Goal: Task Accomplishment & Management: Complete application form

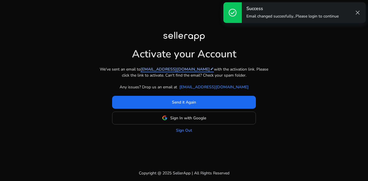
click at [210, 68] on mat-icon "edit" at bounding box center [212, 69] width 4 height 4
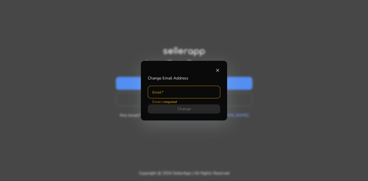
click at [218, 70] on mat-icon "close" at bounding box center [217, 70] width 5 height 5
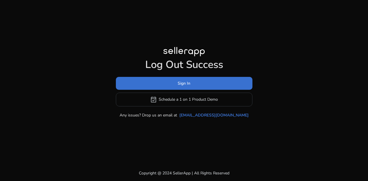
click at [203, 83] on span at bounding box center [184, 83] width 136 height 14
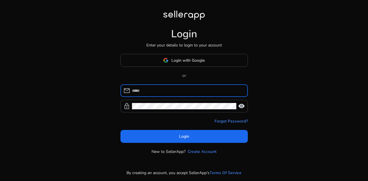
click at [194, 91] on input at bounding box center [187, 91] width 111 height 6
type input "**********"
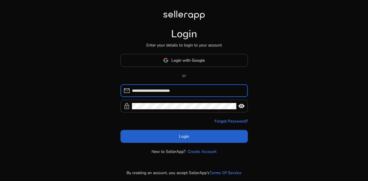
click at [179, 134] on span "Login" at bounding box center [184, 137] width 10 height 6
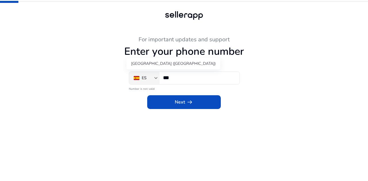
click at [145, 79] on div "ES" at bounding box center [144, 78] width 5 height 6
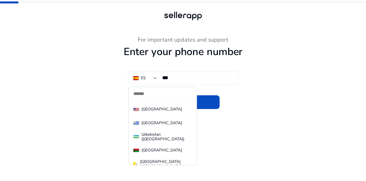
scroll to position [3154, 0]
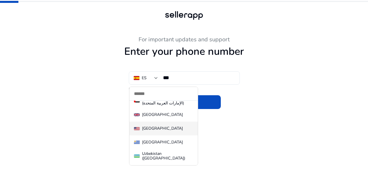
click at [161, 122] on mat-option "[GEOGRAPHIC_DATA]" at bounding box center [163, 129] width 68 height 14
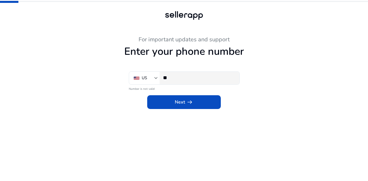
click at [187, 76] on input "**" at bounding box center [199, 78] width 72 height 6
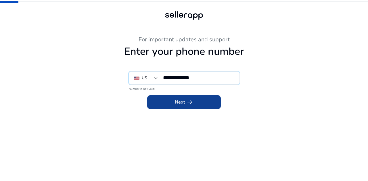
type input "**********"
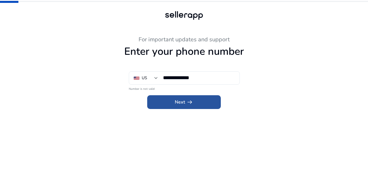
click at [160, 100] on span at bounding box center [184, 102] width 74 height 14
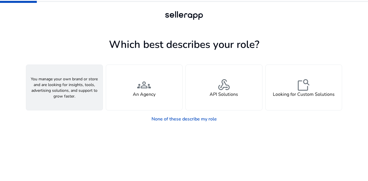
click at [59, 83] on span "person" at bounding box center [64, 85] width 14 height 14
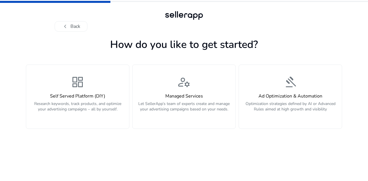
click at [59, 83] on div "dashboard Self Served Platform (DIY) Research keywords, track products, and opt…" at bounding box center [78, 96] width 96 height 43
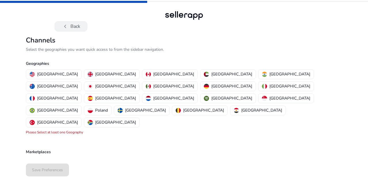
click at [79, 24] on button "chevron_left Back" at bounding box center [71, 26] width 33 height 10
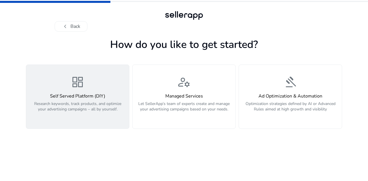
click at [105, 103] on p "Research keywords, track products, and optimize your advertising campaigns – al…" at bounding box center [78, 109] width 96 height 17
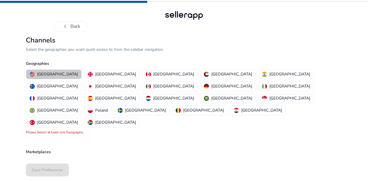
click at [60, 74] on p "[GEOGRAPHIC_DATA]" at bounding box center [57, 74] width 41 height 6
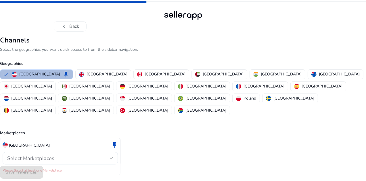
scroll to position [4, 0]
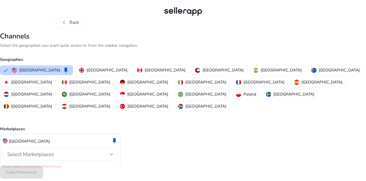
click at [78, 148] on div "Select Marketplaces" at bounding box center [60, 154] width 106 height 13
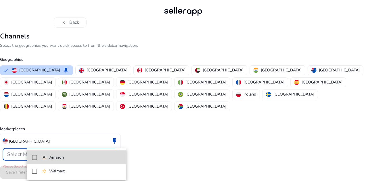
click at [86, 154] on mat-option "Amazon" at bounding box center [76, 158] width 99 height 14
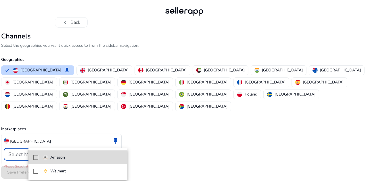
scroll to position [0, 0]
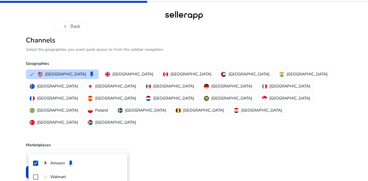
click at [177, 129] on div at bounding box center [184, 90] width 368 height 181
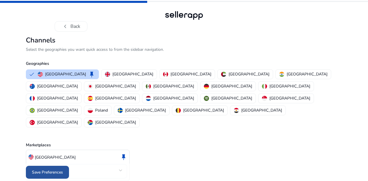
click at [35, 169] on span "Save Preferences" at bounding box center [47, 172] width 31 height 6
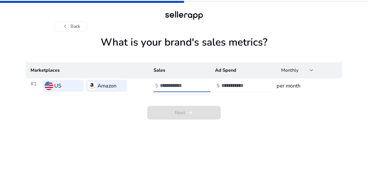
click at [175, 89] on input "number" at bounding box center [179, 85] width 39 height 6
type input "*"
click at [252, 85] on input "number" at bounding box center [240, 85] width 39 height 6
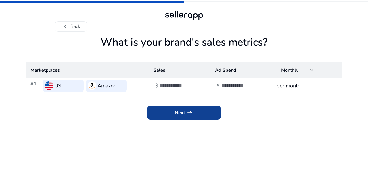
type input "*"
click at [181, 117] on span at bounding box center [184, 113] width 74 height 14
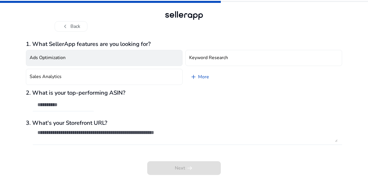
click at [86, 59] on button "Ads Optimization" at bounding box center [104, 58] width 157 height 16
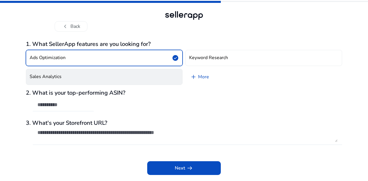
click at [119, 78] on button "Sales Analytics" at bounding box center [104, 77] width 157 height 16
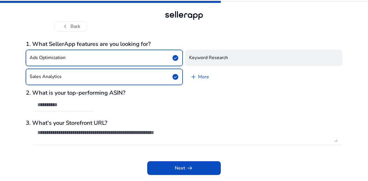
click at [238, 56] on button "Keyword Research" at bounding box center [263, 58] width 157 height 16
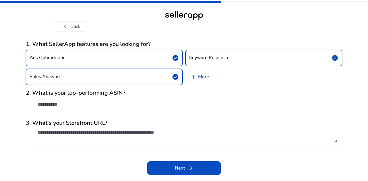
click at [200, 75] on link "add More" at bounding box center [199, 77] width 28 height 16
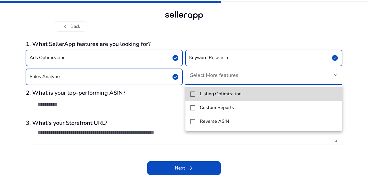
click at [211, 99] on mat-option "Listing Optimization" at bounding box center [263, 94] width 157 height 14
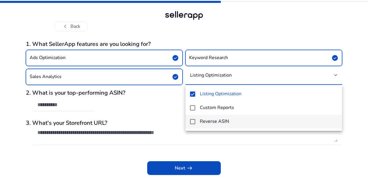
click at [221, 122] on h4 "Reverse ASIN" at bounding box center [214, 121] width 29 height 5
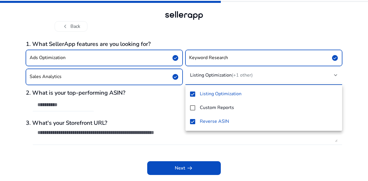
click at [152, 104] on div at bounding box center [184, 90] width 368 height 181
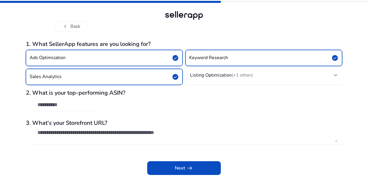
click at [89, 108] on div at bounding box center [63, 105] width 61 height 13
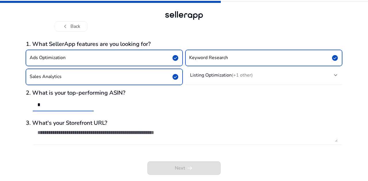
type input "*"
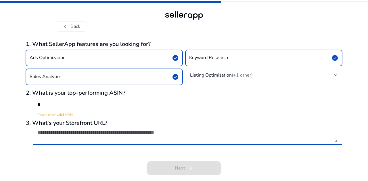
click at [123, 138] on textarea at bounding box center [187, 136] width 300 height 13
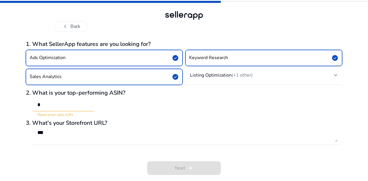
click at [297, 155] on div "Next arrow_right_alt" at bounding box center [184, 164] width 316 height 22
click at [52, 136] on textarea "***" at bounding box center [187, 136] width 300 height 13
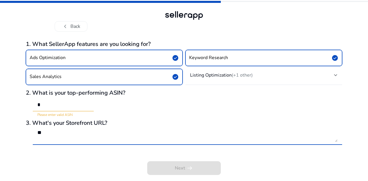
type textarea "*"
type textarea "******"
click at [34, 177] on app-questions-diy "1. What SellerApp features are you looking for? Ads Optimization check_circle K…" at bounding box center [184, 111] width 316 height 140
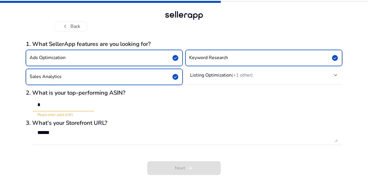
scroll to position [0, 0]
drag, startPoint x: 47, startPoint y: 108, endPoint x: 18, endPoint y: 103, distance: 29.5
click at [18, 103] on div "chevron_left Back 1. What SellerApp features are you looking for? Ads Optimizat…" at bounding box center [184, 90] width 368 height 181
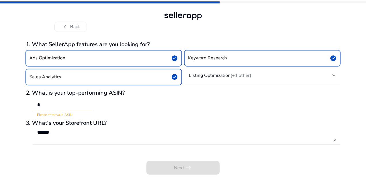
scroll to position [0, 0]
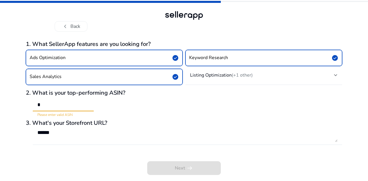
click at [45, 102] on input "*" at bounding box center [63, 105] width 52 height 6
drag, startPoint x: 48, startPoint y: 104, endPoint x: 24, endPoint y: 105, distance: 23.9
click at [24, 105] on div "chevron_left Back 1. What SellerApp features are you looking for? Ads Optimizat…" at bounding box center [184, 90] width 368 height 181
click at [4, 96] on div "chevron_left Back 1. What SellerApp features are you looking for? Ads Optimizat…" at bounding box center [184, 90] width 368 height 181
drag, startPoint x: 64, startPoint y: 103, endPoint x: 0, endPoint y: 95, distance: 64.8
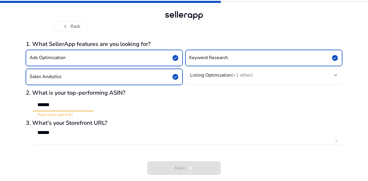
click at [0, 95] on div "chevron_left Back 1. What SellerApp features are you looking for? Ads Optimizat…" at bounding box center [184, 90] width 368 height 181
paste input "****"
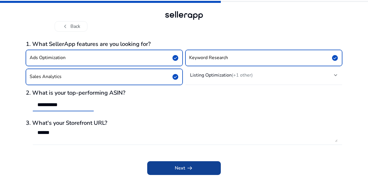
type input "**********"
click at [202, 165] on span at bounding box center [184, 168] width 74 height 14
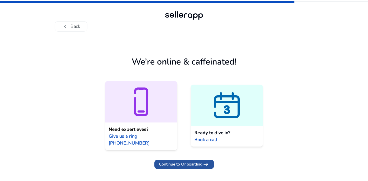
click at [193, 161] on span "Continue to Onboarding" at bounding box center [180, 164] width 43 height 6
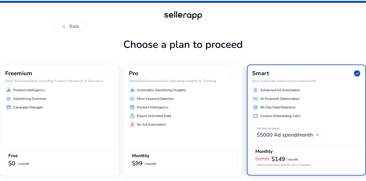
scroll to position [20, 0]
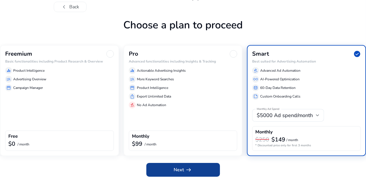
click at [201, 170] on span at bounding box center [183, 170] width 74 height 14
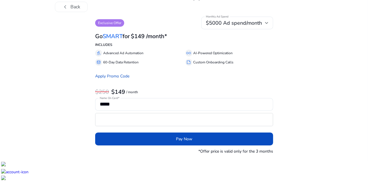
scroll to position [0, 0]
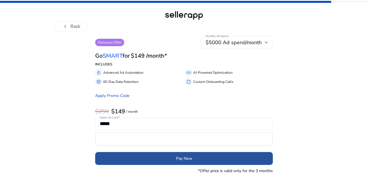
click at [233, 156] on span "submit" at bounding box center [184, 159] width 178 height 14
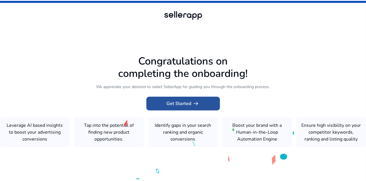
click at [186, 100] on span "Get Started arrow_right_alt" at bounding box center [183, 103] width 33 height 7
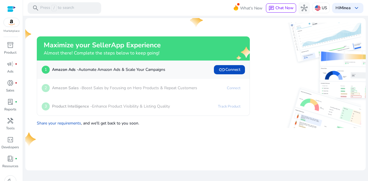
click at [225, 129] on mat-card "Maximize your SellerApp Experience Almost there! Complete the steps below to ke…" at bounding box center [195, 94] width 340 height 152
click at [13, 84] on span "donut_small" at bounding box center [10, 83] width 7 height 7
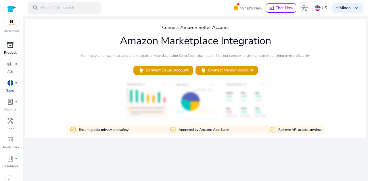
click at [12, 46] on span "inventory_2" at bounding box center [10, 45] width 7 height 7
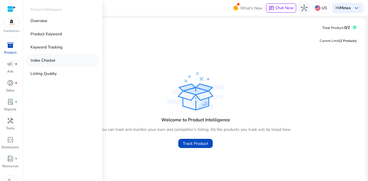
click at [45, 61] on p "Index Checker" at bounding box center [42, 60] width 25 height 6
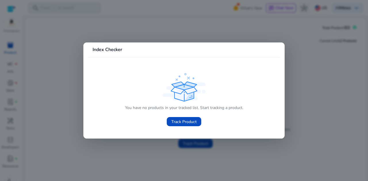
click at [186, 147] on div at bounding box center [184, 90] width 368 height 181
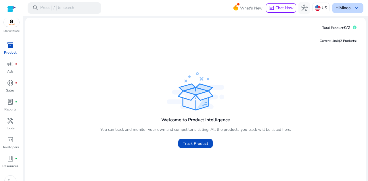
click at [349, 5] on div "Hi Minea keyboard_arrow_down" at bounding box center [347, 8] width 31 height 10
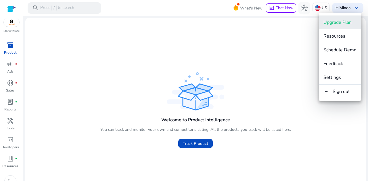
click at [340, 26] on button "Upgrade Plan" at bounding box center [339, 23] width 42 height 14
